Goal: Information Seeking & Learning: Learn about a topic

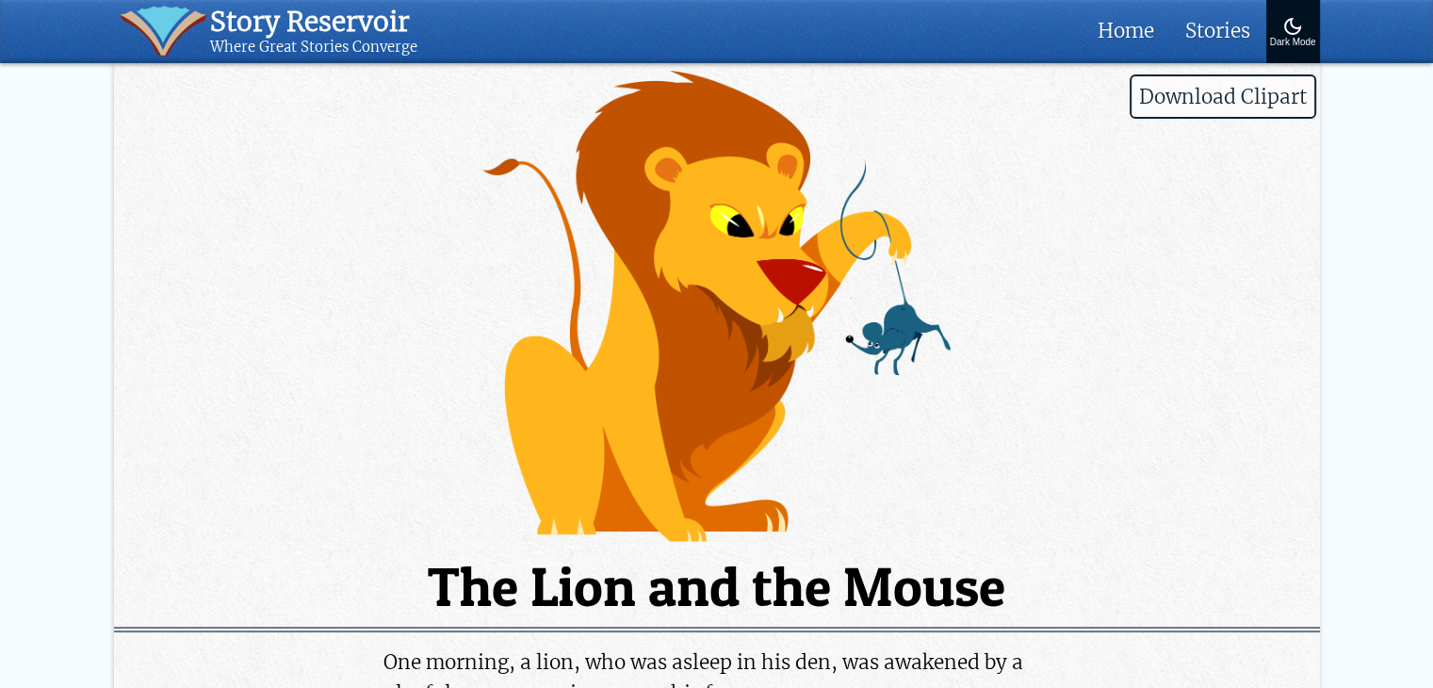
click at [1217, 99] on span "Download Clipart" at bounding box center [1223, 96] width 187 height 44
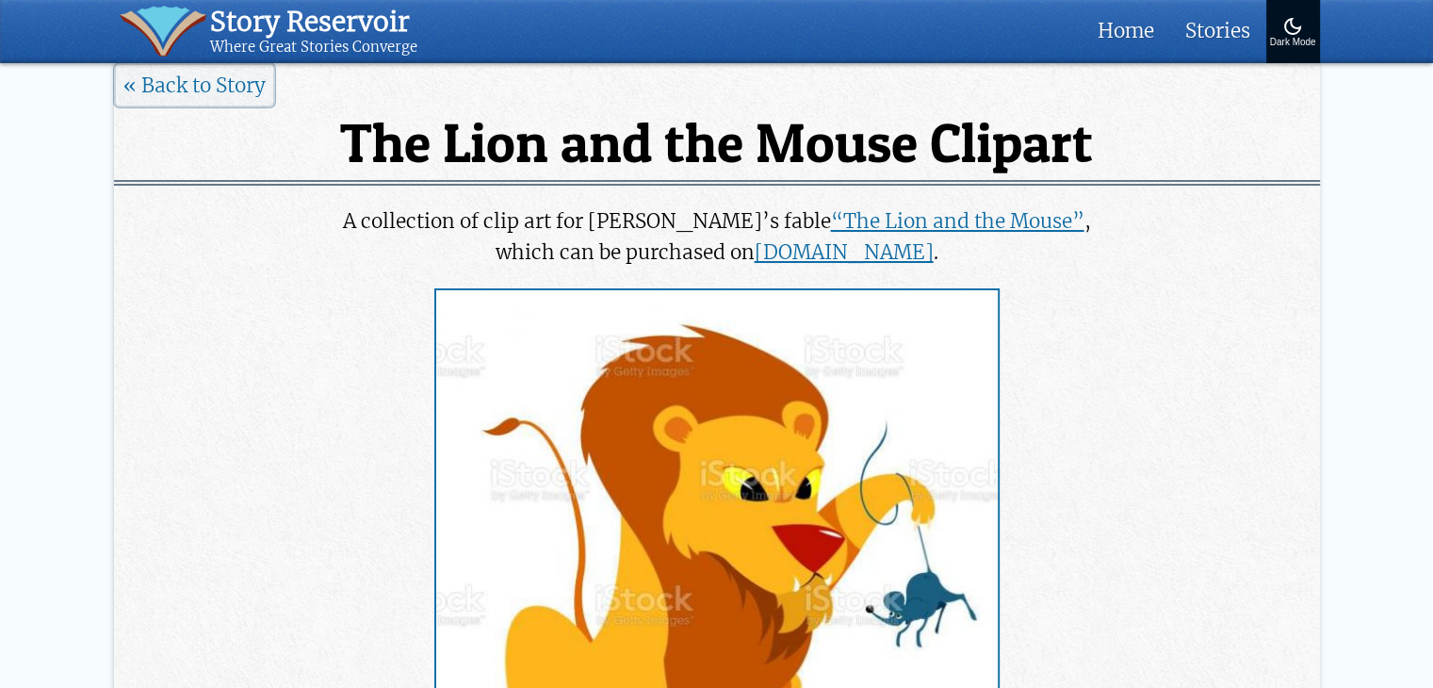
click at [219, 84] on link "« Back to Story" at bounding box center [194, 85] width 161 height 44
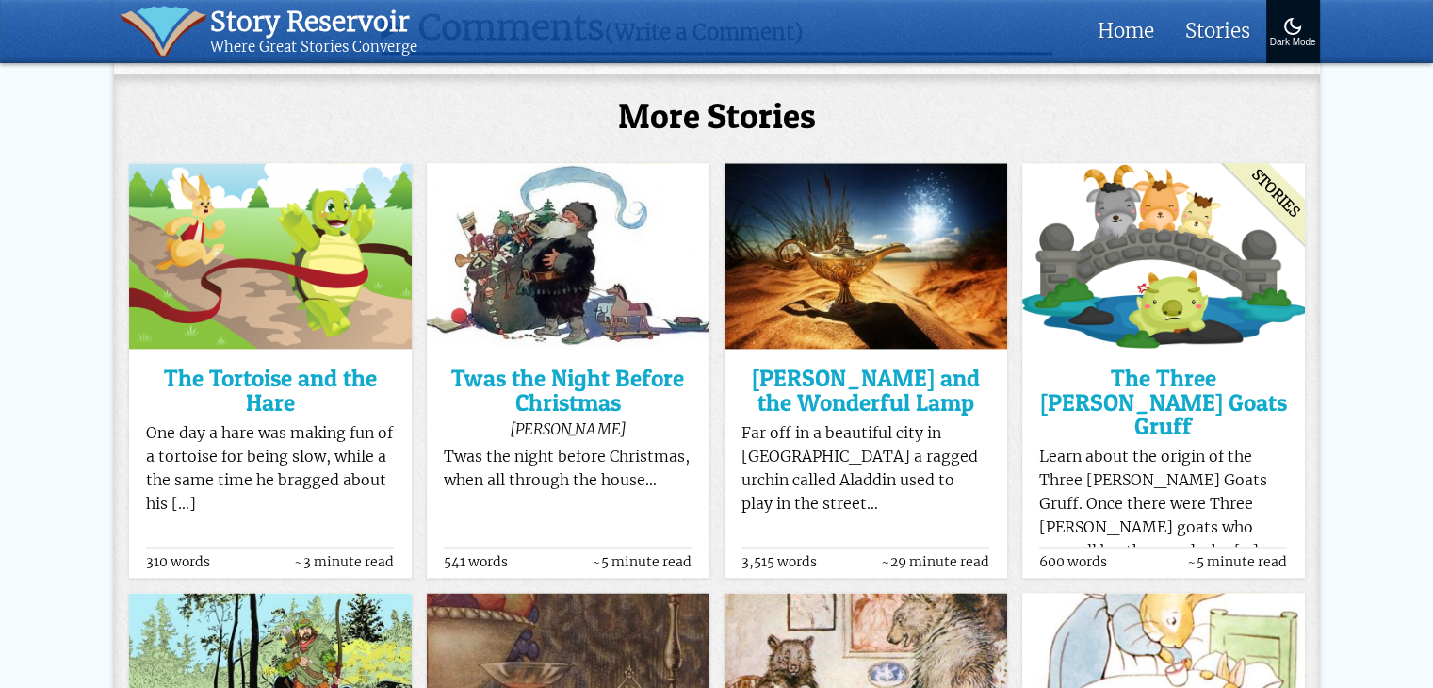
scroll to position [2441, 0]
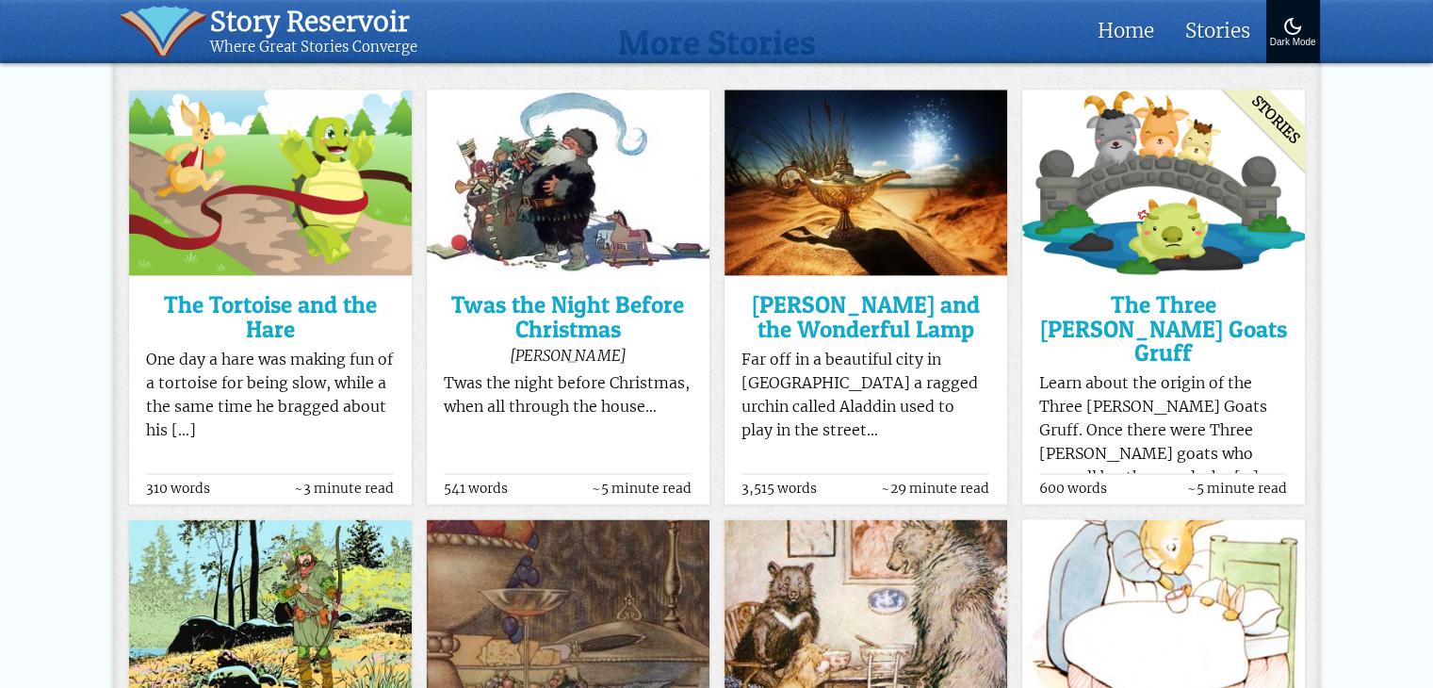
click at [269, 251] on img at bounding box center [270, 183] width 283 height 186
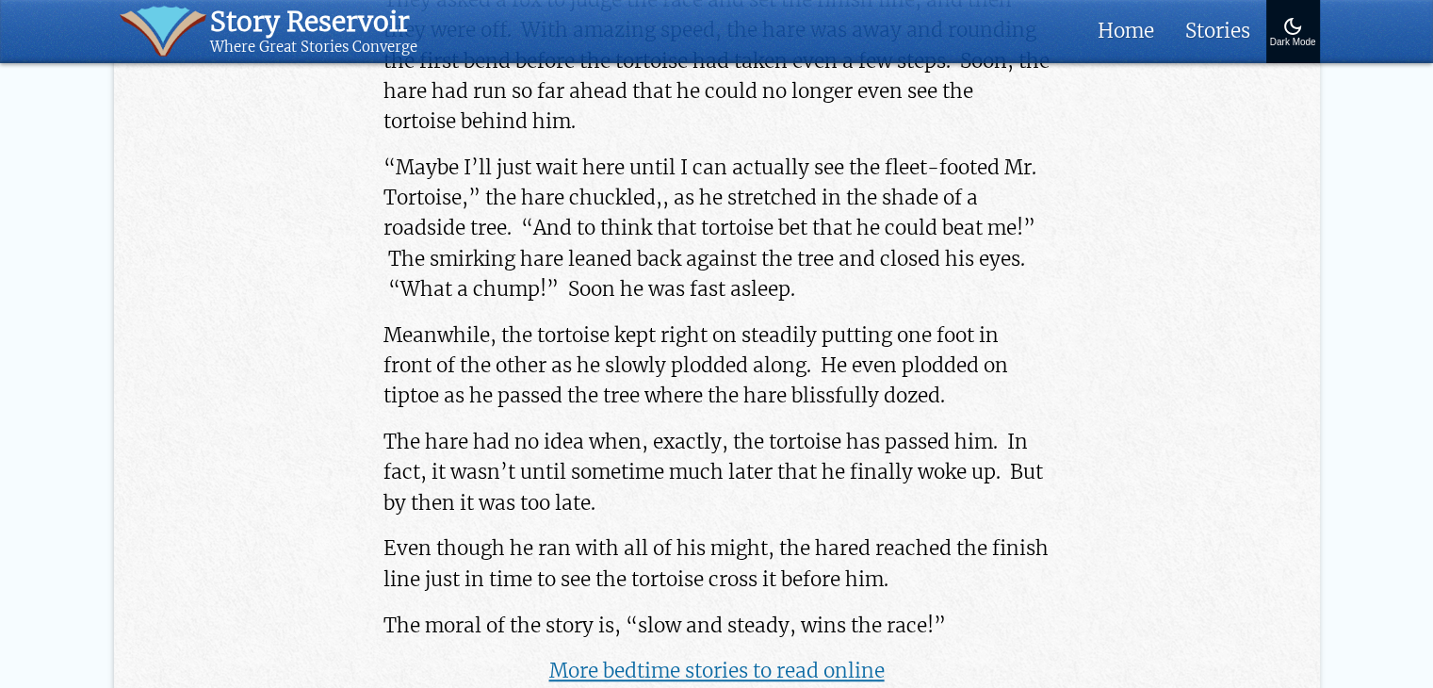
scroll to position [995, 0]
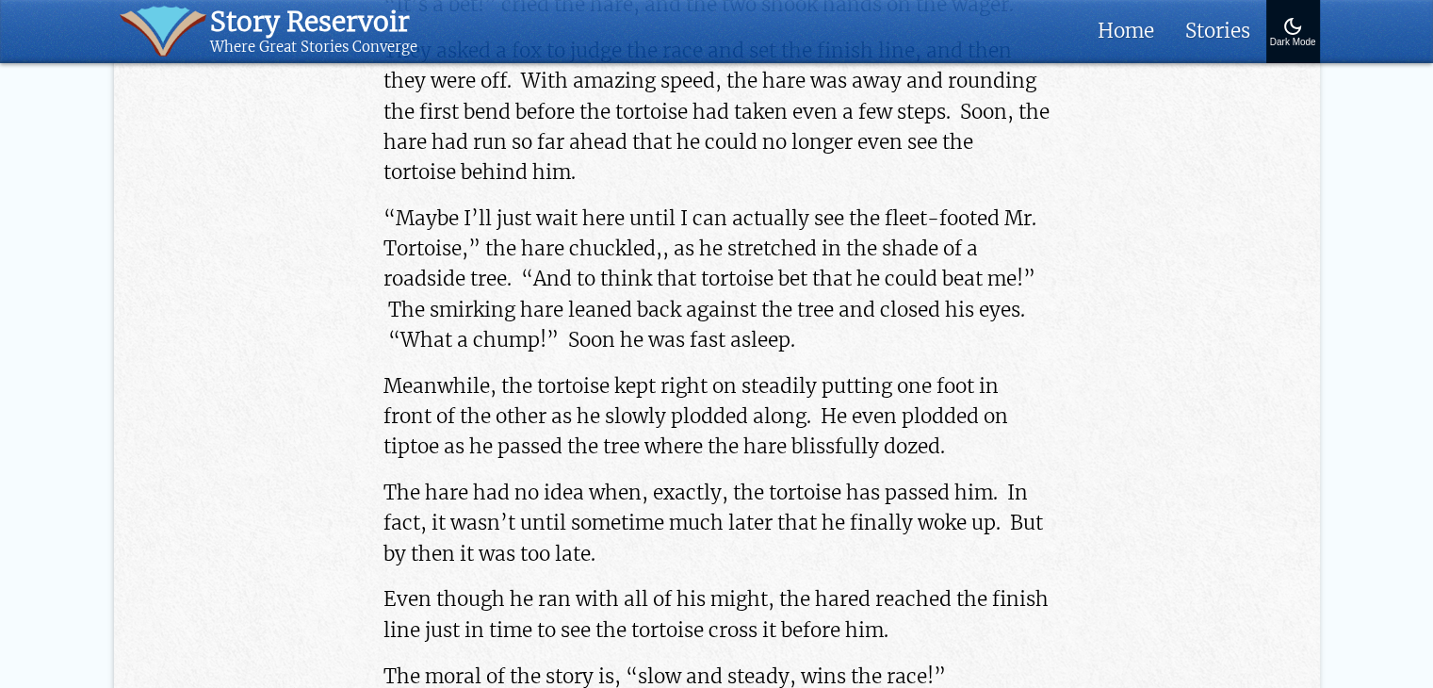
drag, startPoint x: 1408, startPoint y: 212, endPoint x: 1406, endPoint y: 188, distance: 23.6
click at [1406, 188] on div "Story Reservoir Where Great Stories Converge Home Stories Classic Literature Sh…" at bounding box center [716, 490] width 1433 height 2971
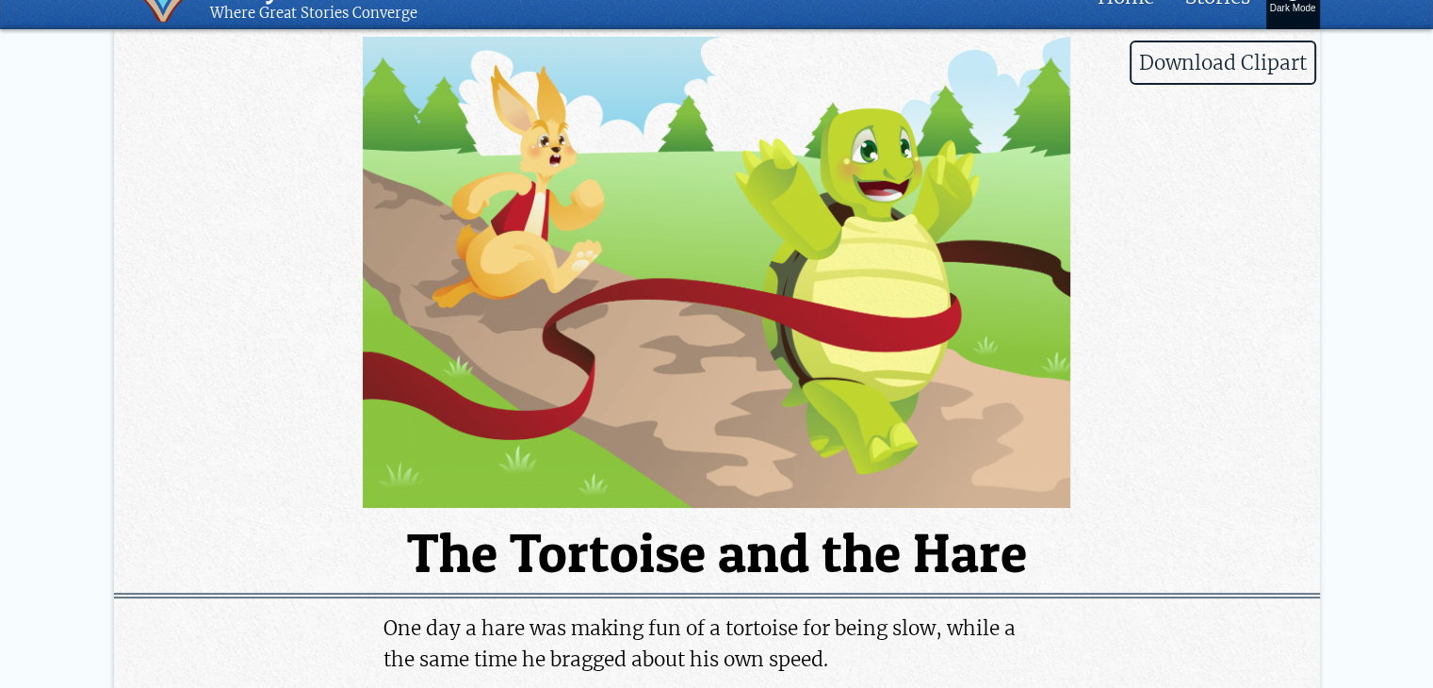
scroll to position [0, 0]
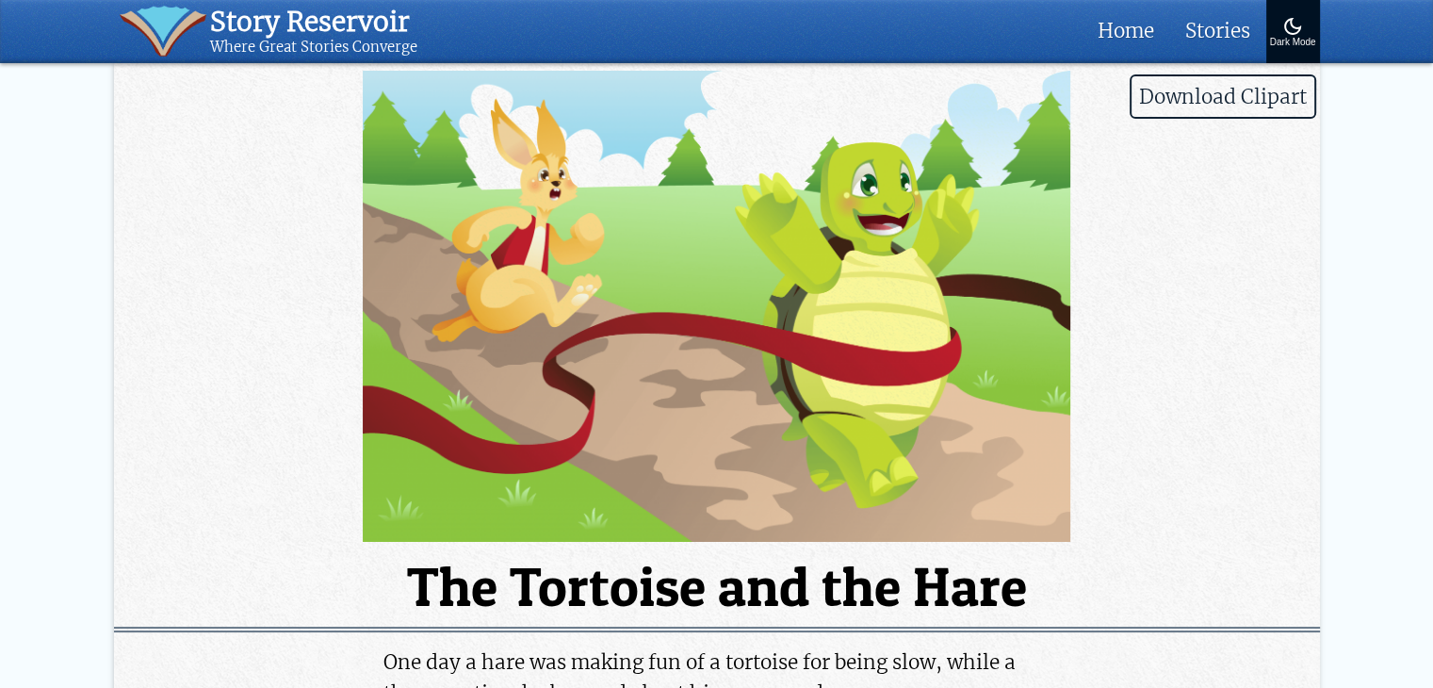
click at [1244, 80] on span "Download Clipart" at bounding box center [1223, 96] width 187 height 44
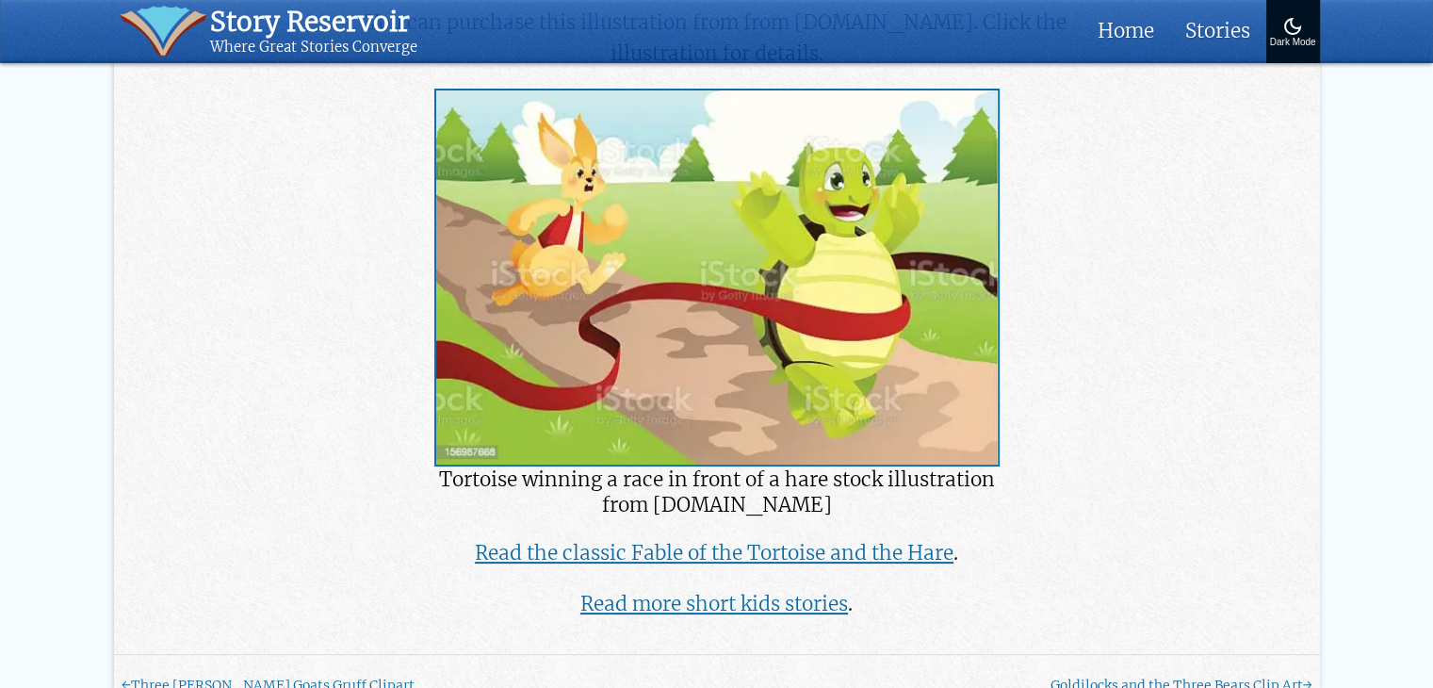
scroll to position [237, 0]
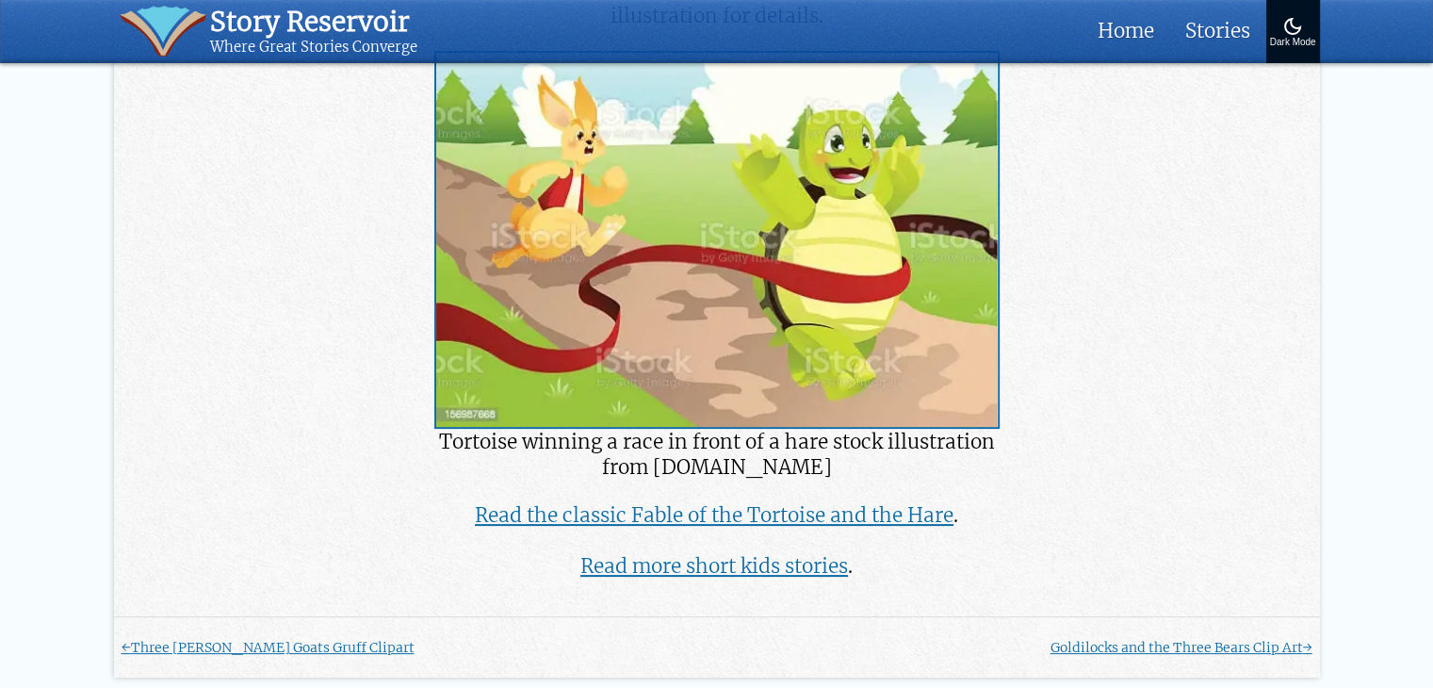
click at [727, 510] on link "Read the classic Fable of the Tortoise and the Hare" at bounding box center [714, 514] width 479 height 25
